Goal: Task Accomplishment & Management: Manage account settings

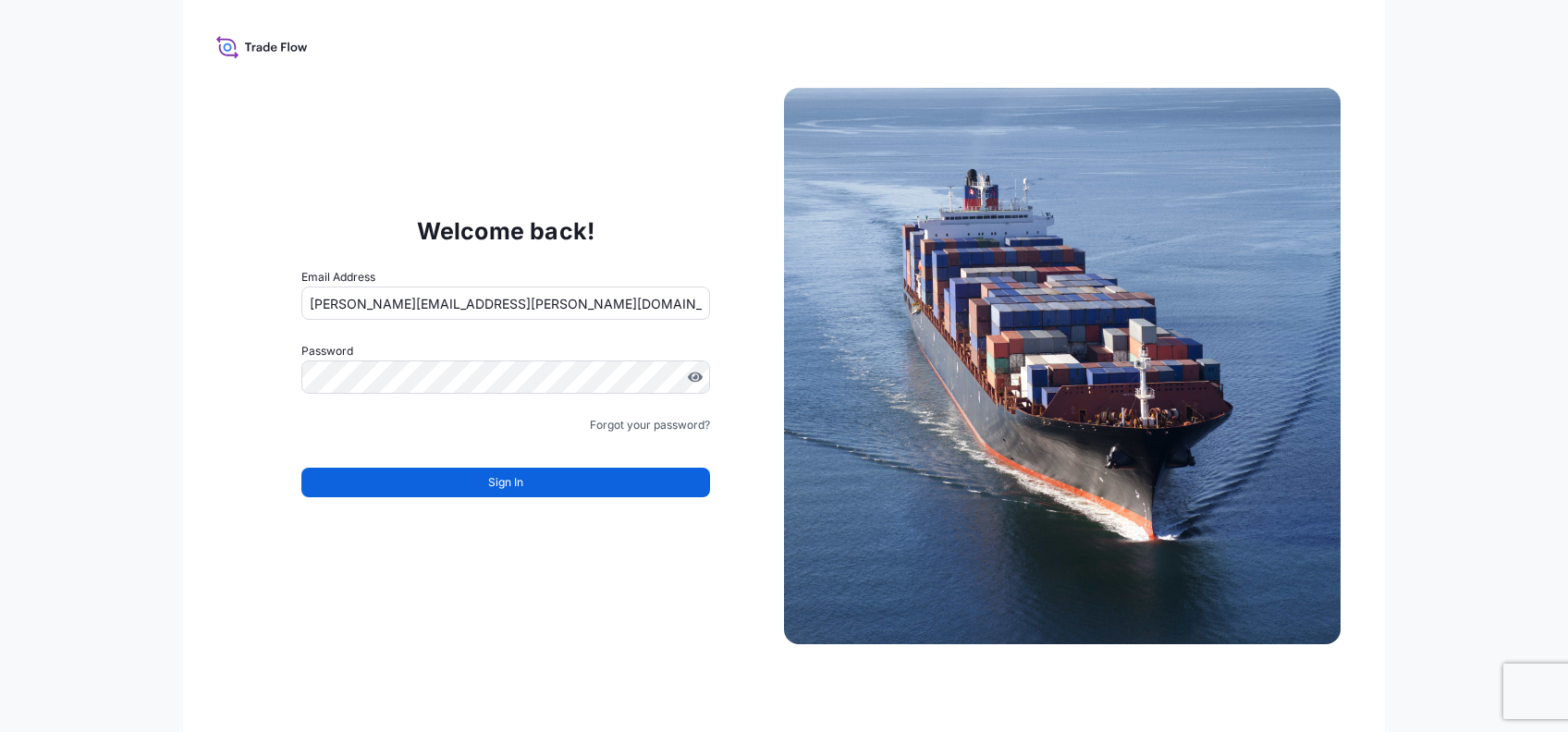
click at [422, 307] on input "[PERSON_NAME][EMAIL_ADDRESS][PERSON_NAME][DOMAIN_NAME]" at bounding box center [506, 303] width 409 height 33
click at [436, 302] on input "[PERSON_NAME][EMAIL_ADDRESS][PERSON_NAME][DOMAIN_NAME]" at bounding box center [506, 303] width 409 height 33
click at [440, 304] on input "[PERSON_NAME][EMAIL_ADDRESS][PERSON_NAME][DOMAIN_NAME]" at bounding box center [506, 303] width 409 height 33
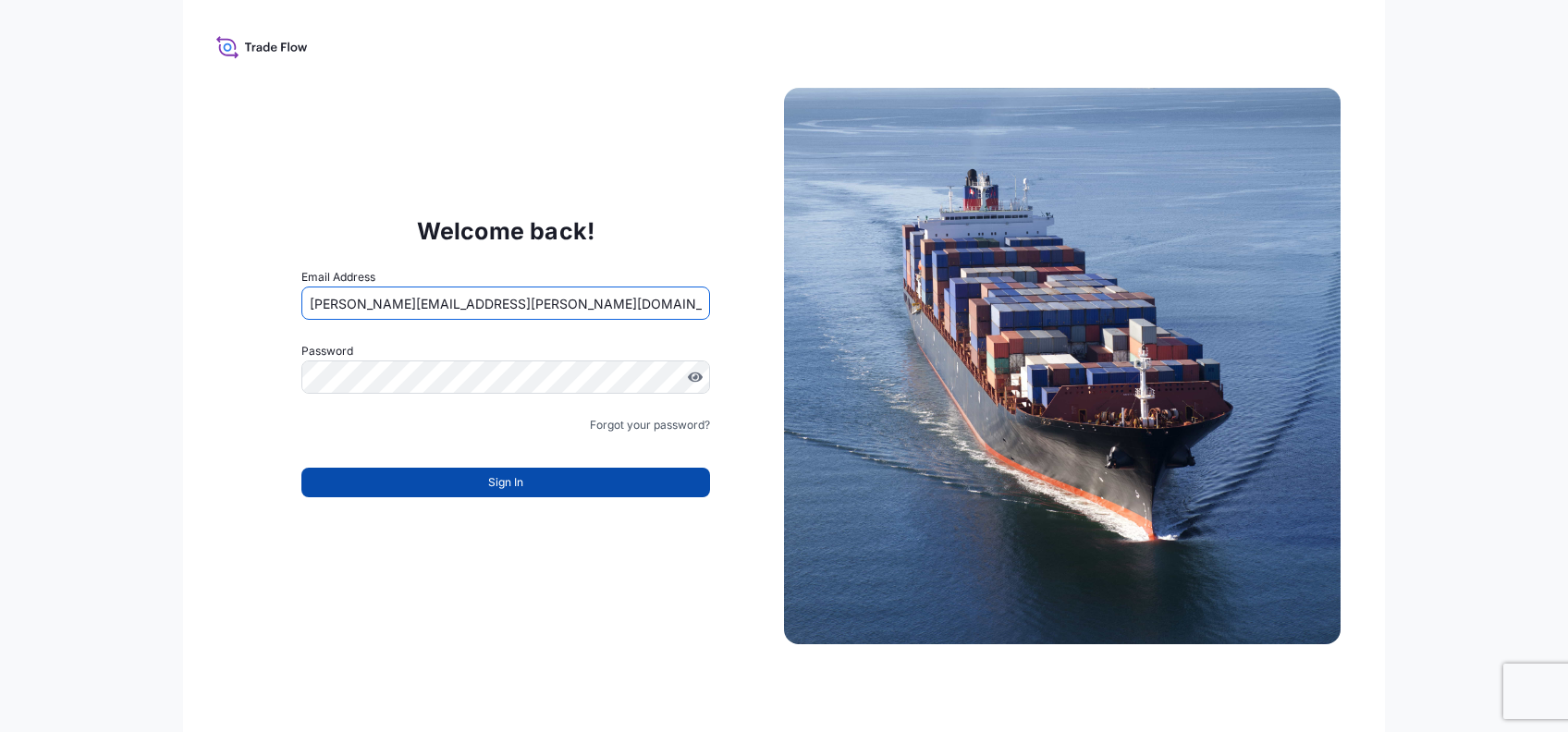
type input "[PERSON_NAME][EMAIL_ADDRESS][PERSON_NAME][DOMAIN_NAME]"
click at [459, 492] on button "Sign In" at bounding box center [506, 483] width 409 height 30
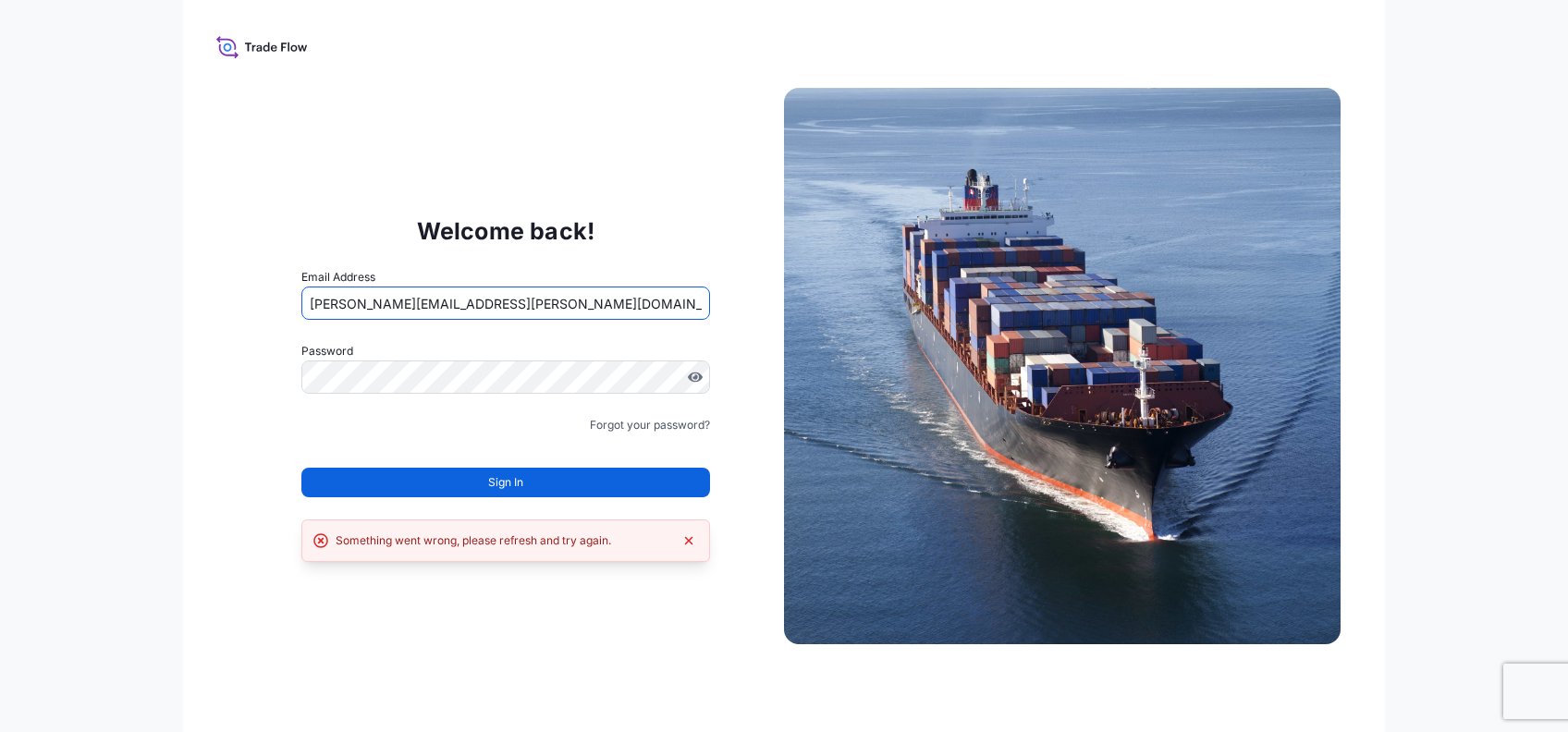
drag, startPoint x: 559, startPoint y: 296, endPoint x: 201, endPoint y: 288, distance: 358.1
click at [201, 288] on div "Welcome back! Email Address [PERSON_NAME][EMAIL_ADDRESS][PERSON_NAME][DOMAIN_NA…" at bounding box center [784, 366] width 1202 height 732
click at [700, 244] on div "Welcome back! Email Address [PERSON_NAME][EMAIL_ADDRESS][PERSON_NAME][DOMAIN_NA…" at bounding box center [505, 366] width 556 height 381
click at [641, 424] on link "Forgot your password?" at bounding box center [650, 425] width 120 height 18
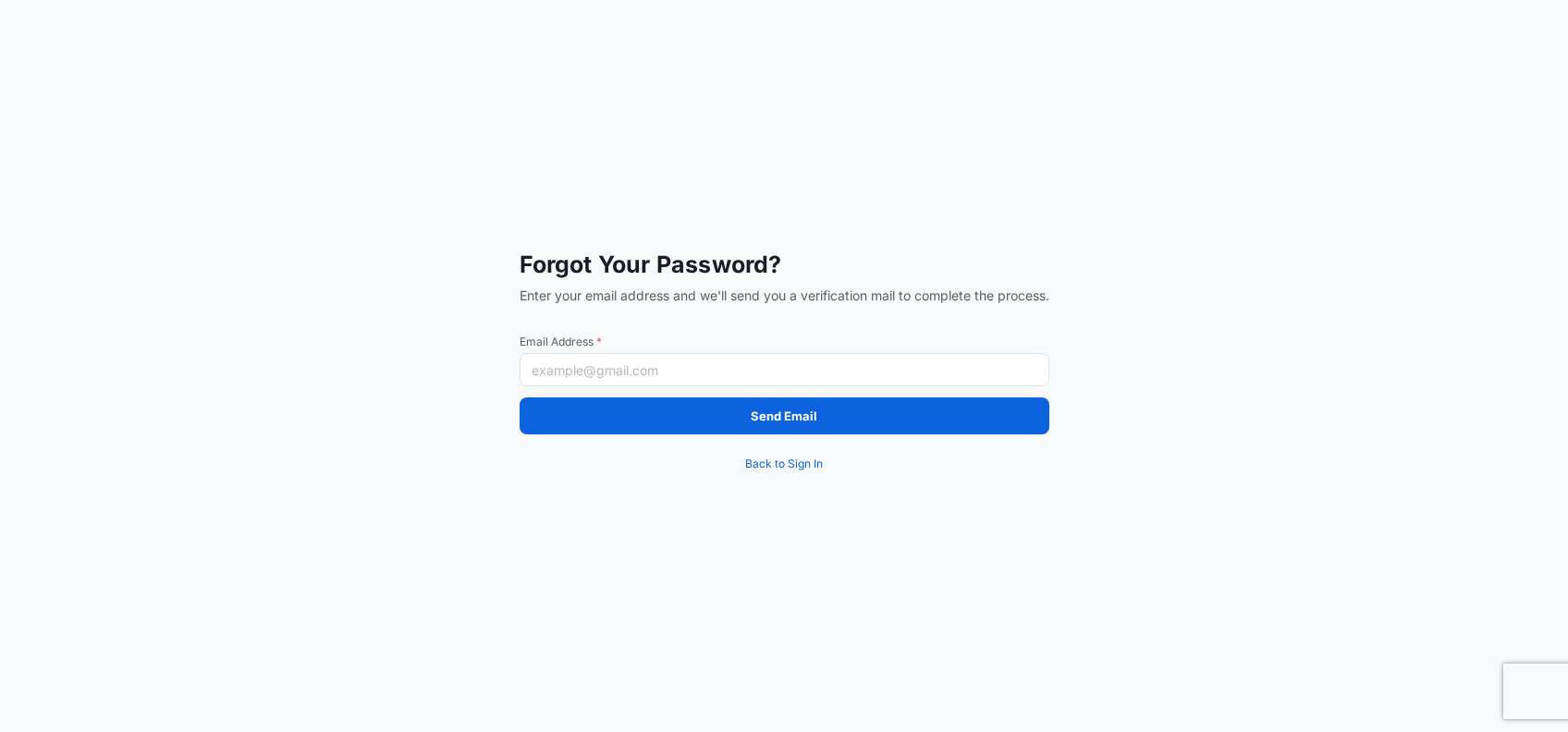
click at [683, 369] on input "Email Address *" at bounding box center [784, 369] width 530 height 33
paste input "[PERSON_NAME][EMAIL_ADDRESS][PERSON_NAME][DOMAIN_NAME]"
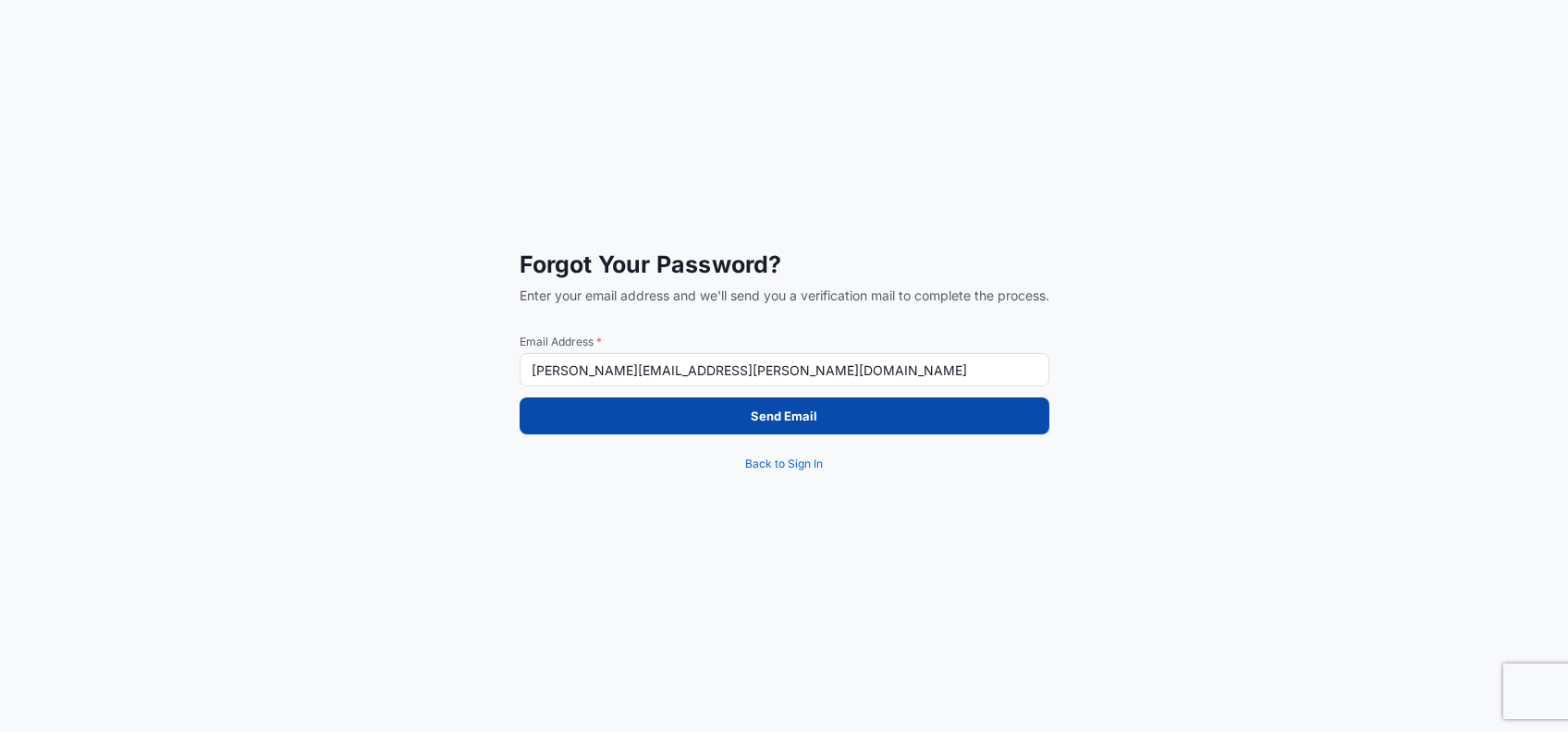
type input "[PERSON_NAME][EMAIL_ADDRESS][PERSON_NAME][DOMAIN_NAME]"
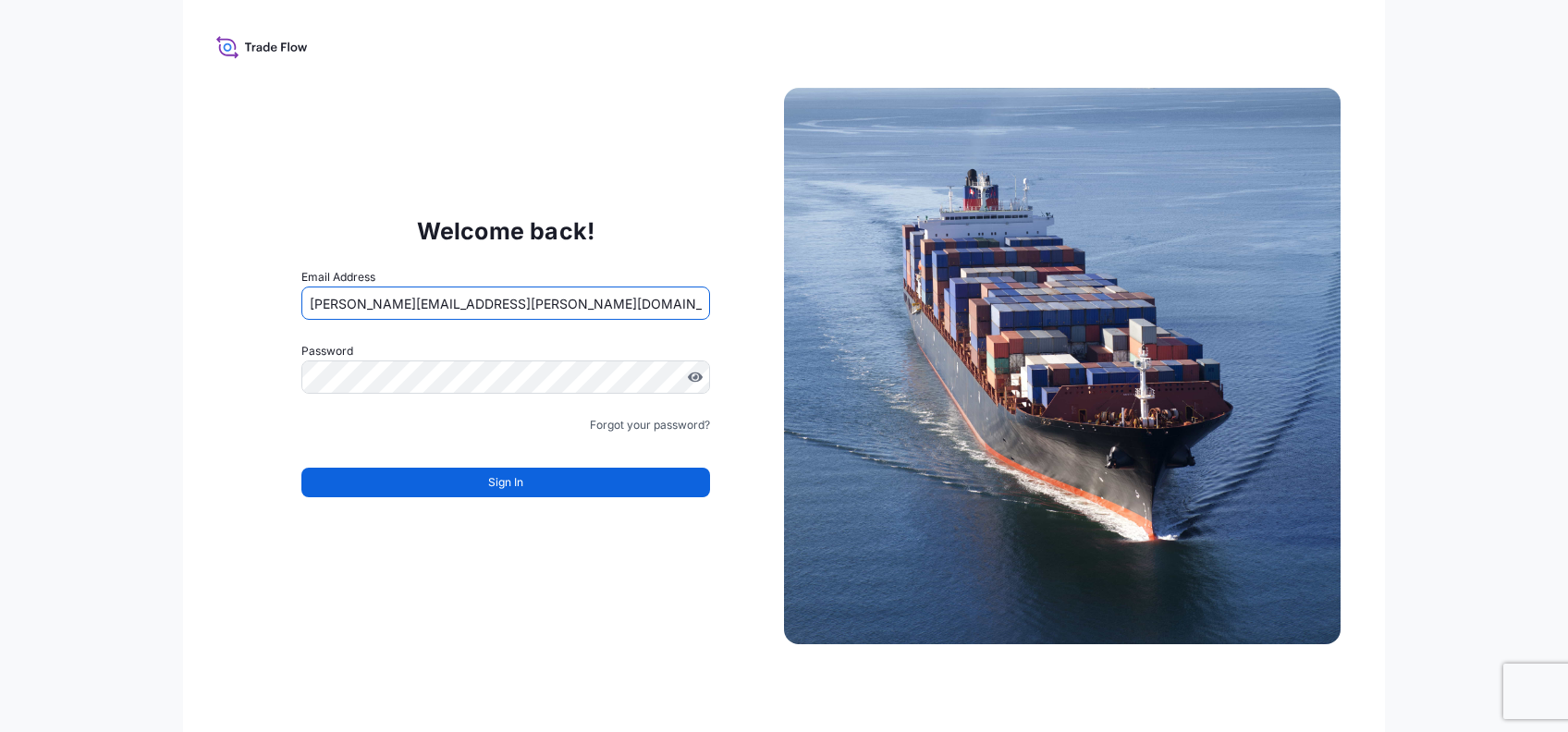
click at [477, 304] on input "[PERSON_NAME][EMAIL_ADDRESS][PERSON_NAME][DOMAIN_NAME]" at bounding box center [506, 303] width 409 height 33
drag, startPoint x: 520, startPoint y: 306, endPoint x: 281, endPoint y: 318, distance: 239.3
click at [281, 318] on div "Welcome back! Email Address [PERSON_NAME][EMAIL_ADDRESS][PERSON_NAME][DOMAIN_NA…" at bounding box center [505, 366] width 556 height 381
paste input "transportfink"
click at [466, 298] on input "[PERSON_NAME][EMAIL_ADDRESS][PERSON_NAME][DOMAIN_NAME]" at bounding box center [506, 303] width 409 height 33
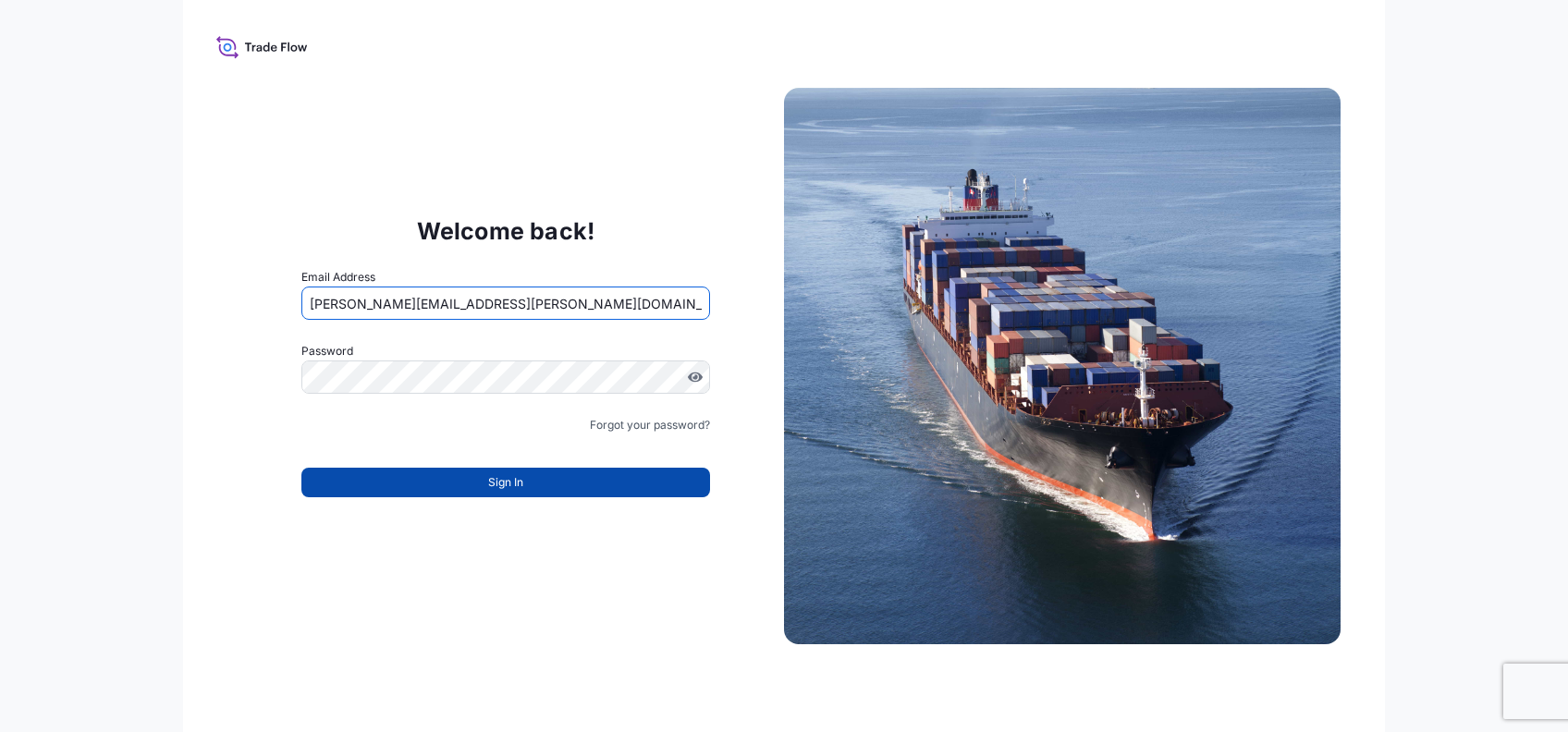
click at [469, 482] on button "Sign In" at bounding box center [506, 483] width 409 height 30
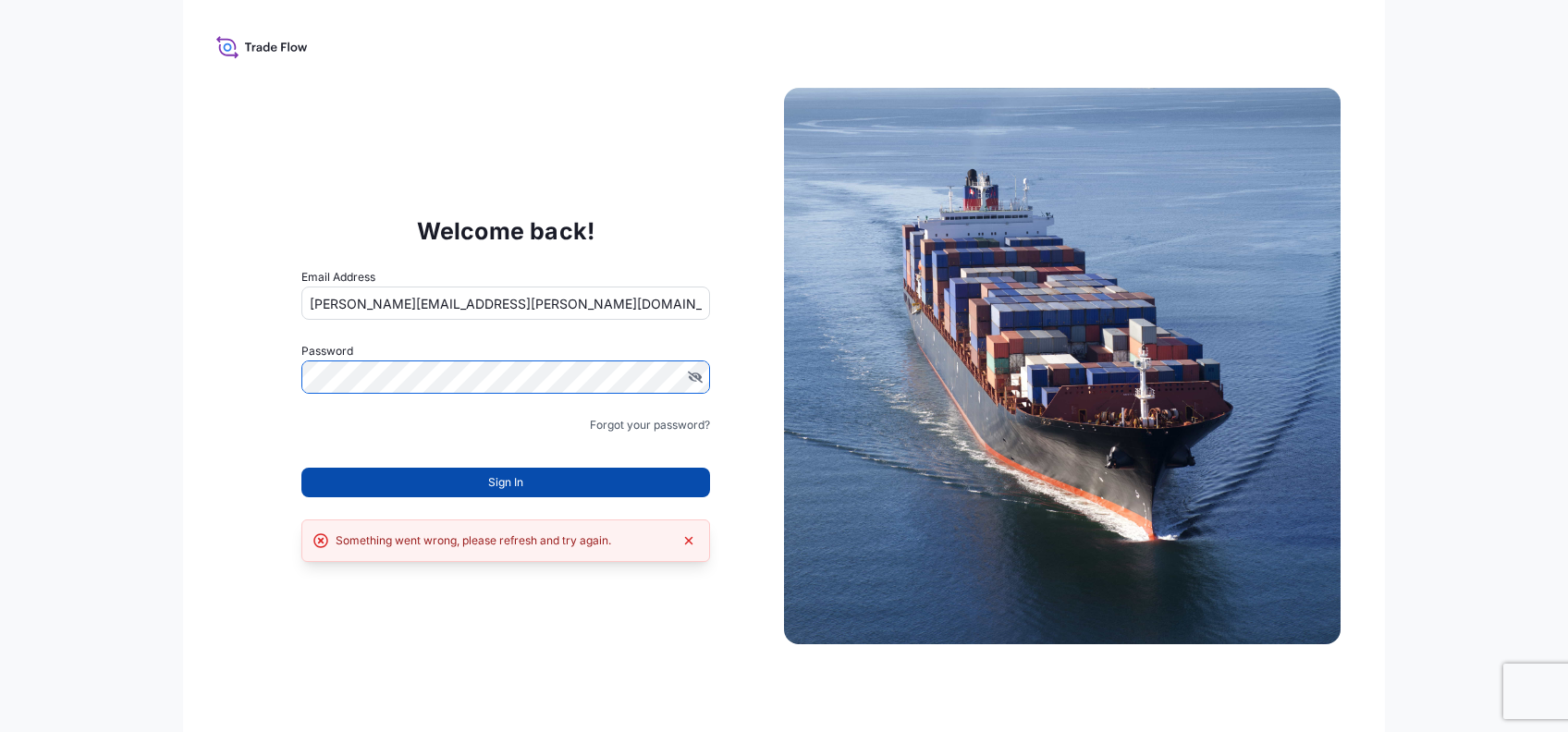
click at [535, 475] on button "Sign In" at bounding box center [506, 483] width 409 height 30
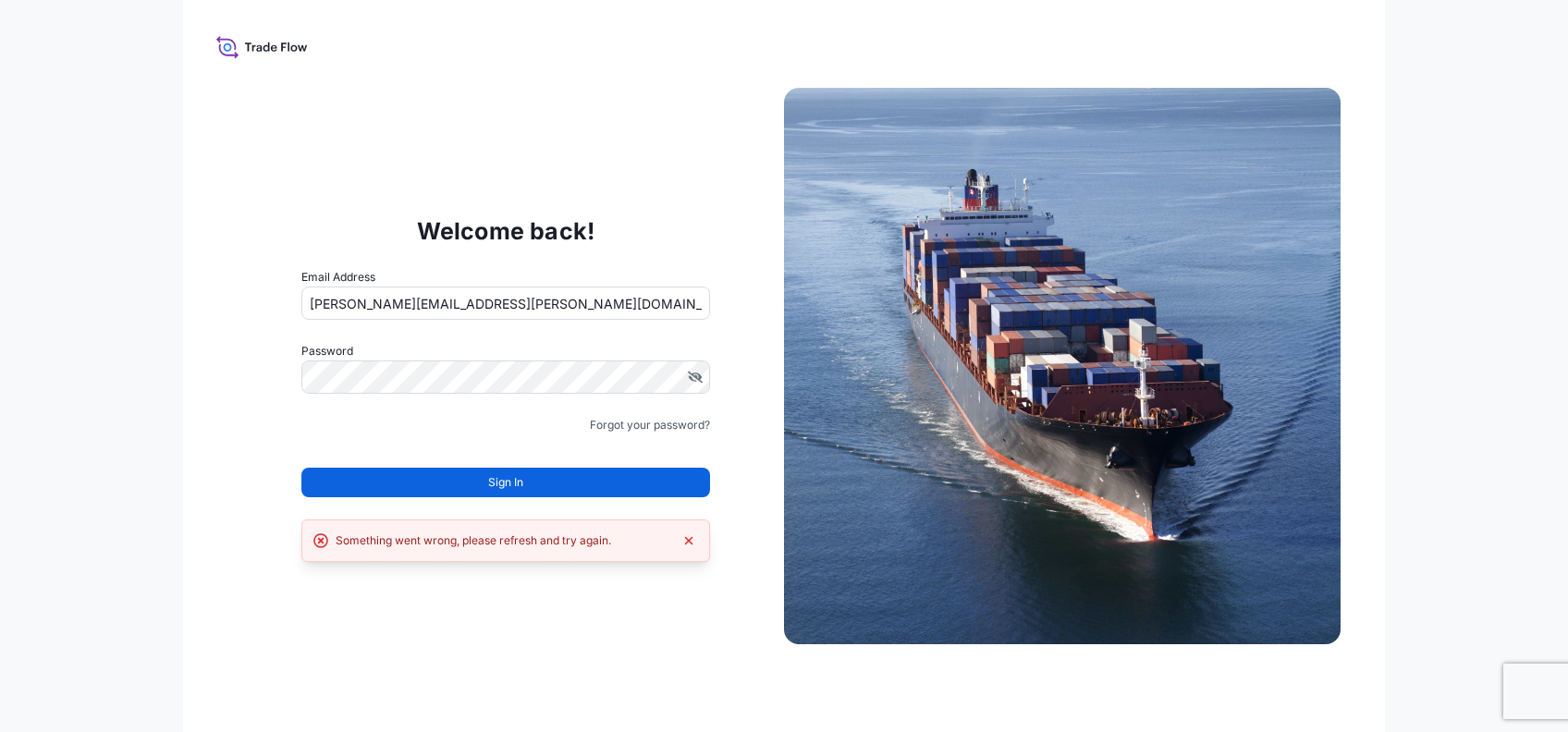
click at [561, 304] on input "[PERSON_NAME][EMAIL_ADDRESS][PERSON_NAME][DOMAIN_NAME]" at bounding box center [506, 303] width 409 height 33
drag, startPoint x: 561, startPoint y: 304, endPoint x: 233, endPoint y: 304, distance: 328.0
click at [233, 304] on div "Welcome back! Email Address [PERSON_NAME][EMAIL_ADDRESS][PERSON_NAME][DOMAIN_NA…" at bounding box center [505, 366] width 556 height 381
paste input "trade.flow+transporte"
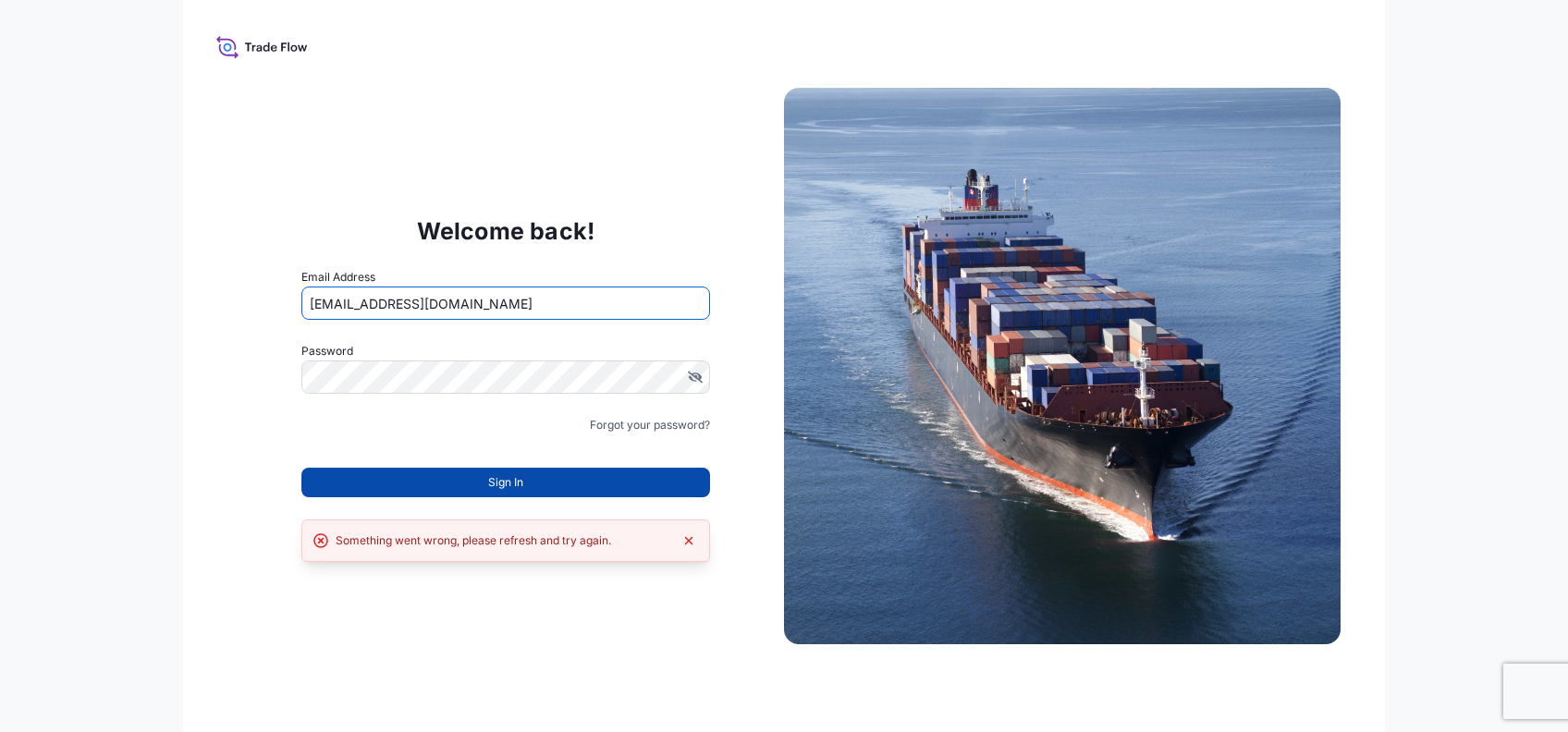
type input "[EMAIL_ADDRESS][DOMAIN_NAME]"
click at [327, 485] on button "Sign In" at bounding box center [506, 483] width 409 height 30
